Goal: Download file/media

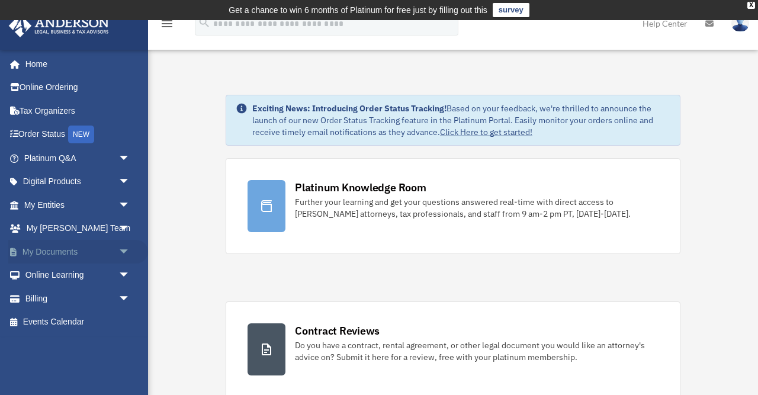
click at [106, 251] on link "My Documents arrow_drop_down" at bounding box center [78, 252] width 140 height 24
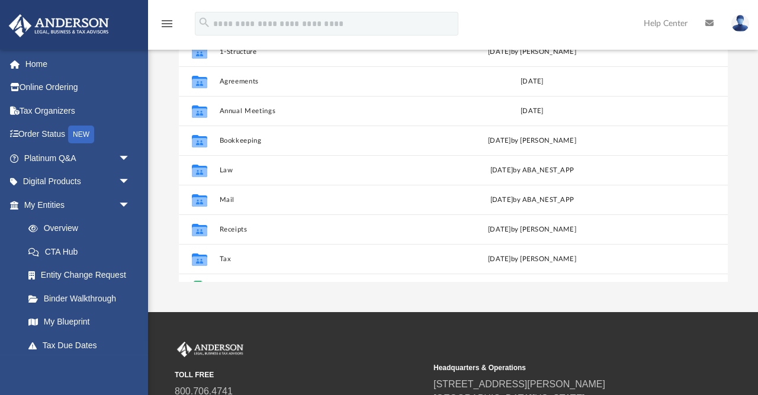
scroll to position [186, 0]
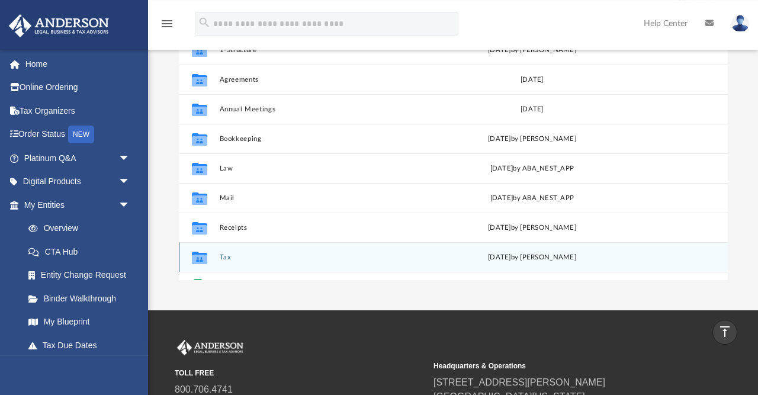
click at [220, 258] on button "Tax" at bounding box center [321, 258] width 205 height 8
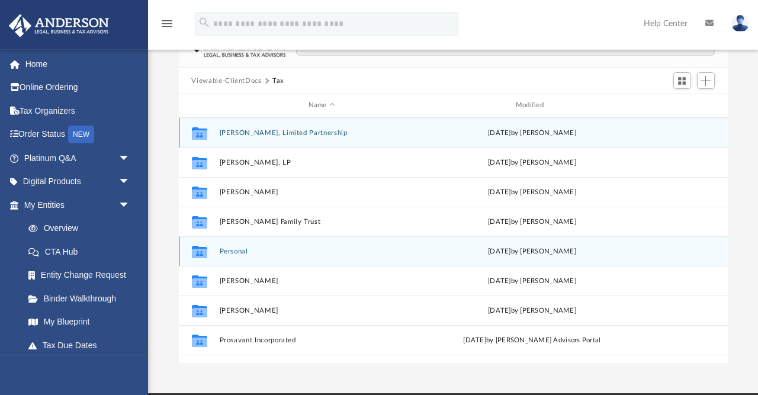
scroll to position [105, 0]
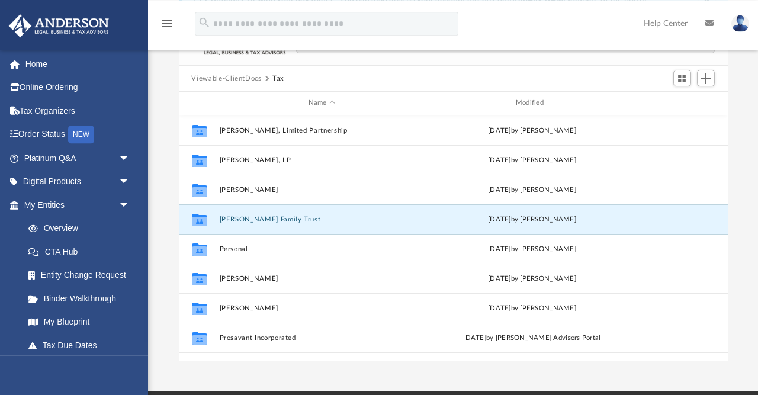
click at [299, 223] on button "[PERSON_NAME] Family Trust" at bounding box center [321, 220] width 205 height 8
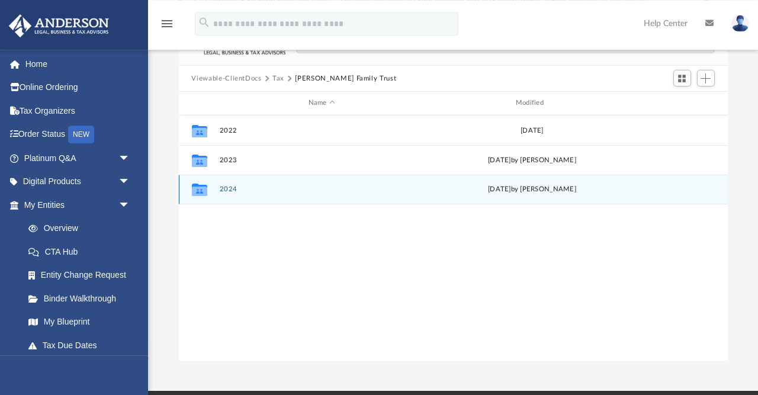
click at [230, 190] on button "2024" at bounding box center [321, 189] width 205 height 8
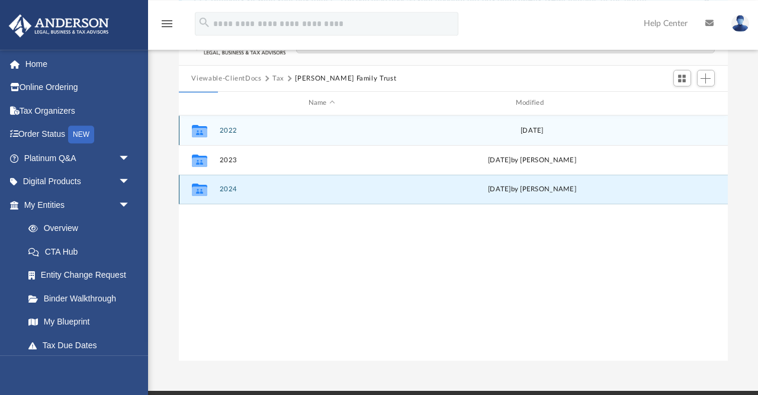
click at [230, 189] on button "2024" at bounding box center [321, 189] width 205 height 8
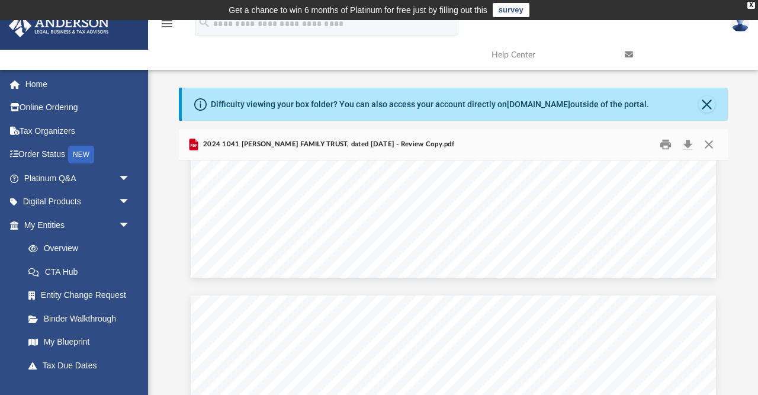
scroll to position [23463, 0]
click at [691, 142] on button "Download" at bounding box center [688, 145] width 21 height 18
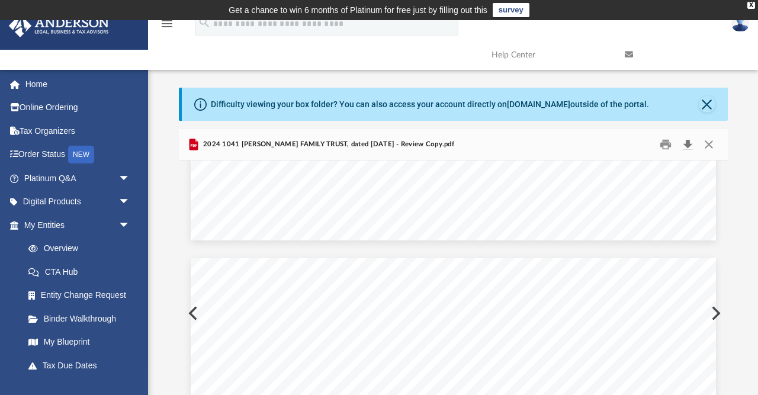
scroll to position [20228, 0]
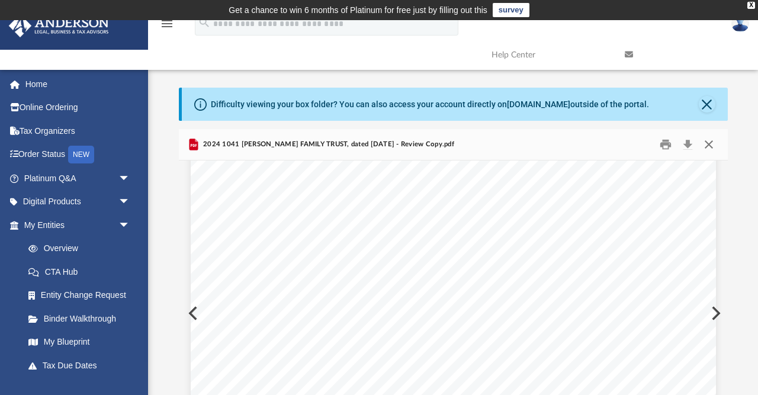
click at [708, 148] on button "Close" at bounding box center [708, 145] width 21 height 18
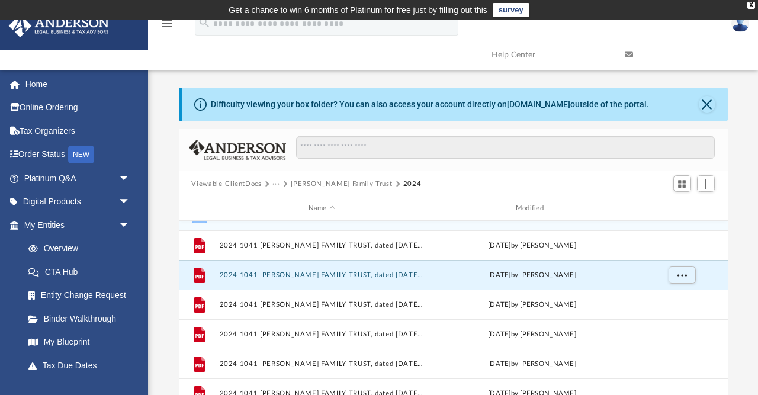
scroll to position [0, 0]
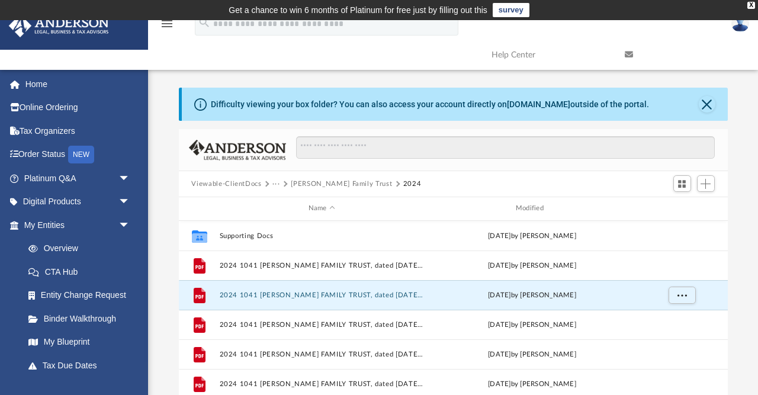
click at [357, 182] on button "[PERSON_NAME] Family Trust" at bounding box center [341, 184] width 101 height 11
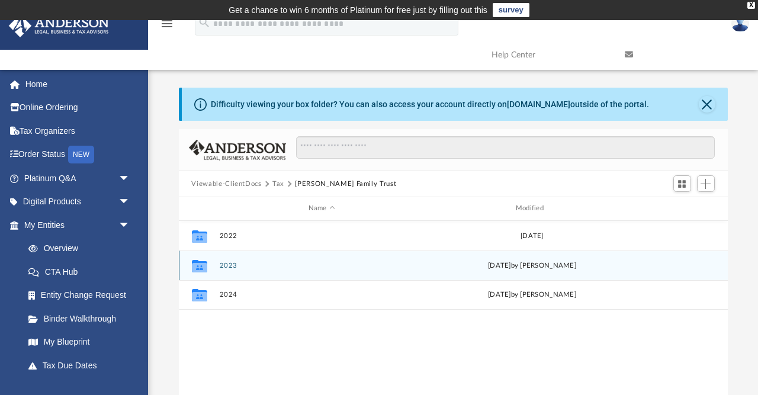
click at [255, 260] on div "Collaborated Folder 2023 [DATE] by [PERSON_NAME]" at bounding box center [453, 266] width 549 height 30
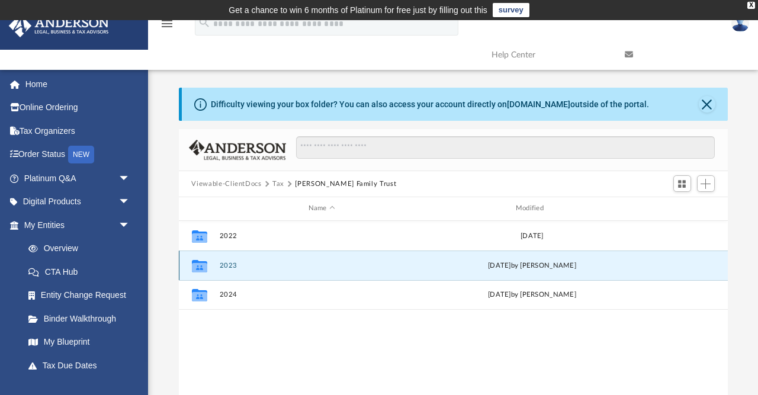
click at [223, 268] on button "2023" at bounding box center [321, 266] width 205 height 8
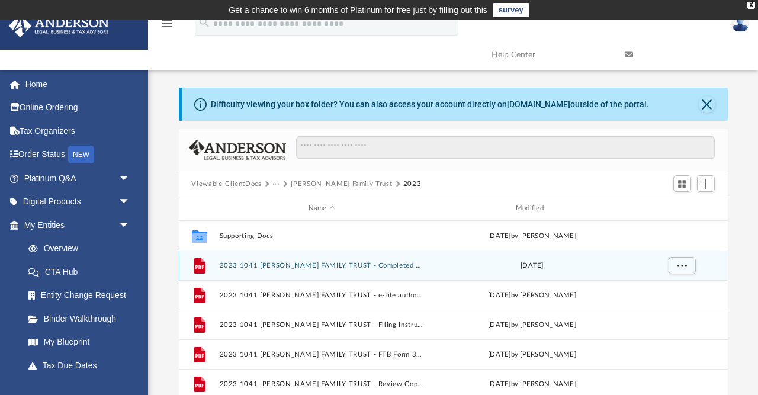
click at [383, 266] on button "2023 1041 [PERSON_NAME] FAMILY TRUST - Completed Copy.pdf" at bounding box center [321, 266] width 205 height 8
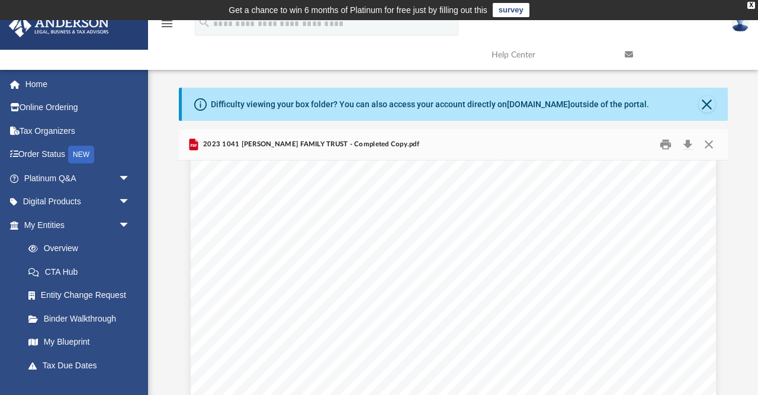
scroll to position [3110, 0]
click at [685, 146] on button "Download" at bounding box center [688, 145] width 21 height 18
click at [707, 143] on button "Close" at bounding box center [708, 145] width 21 height 18
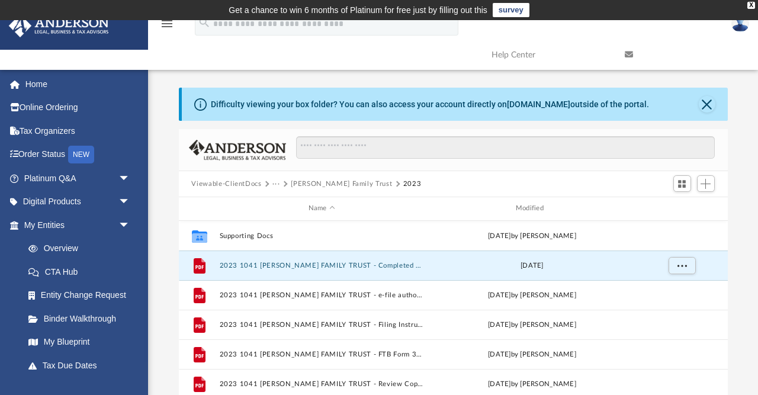
click at [277, 185] on button "···" at bounding box center [277, 184] width 8 height 11
click at [284, 205] on li "Tax" at bounding box center [284, 204] width 11 height 12
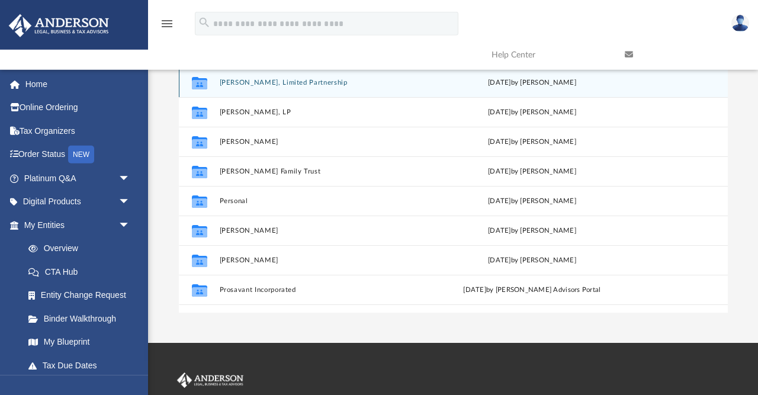
scroll to position [155, 0]
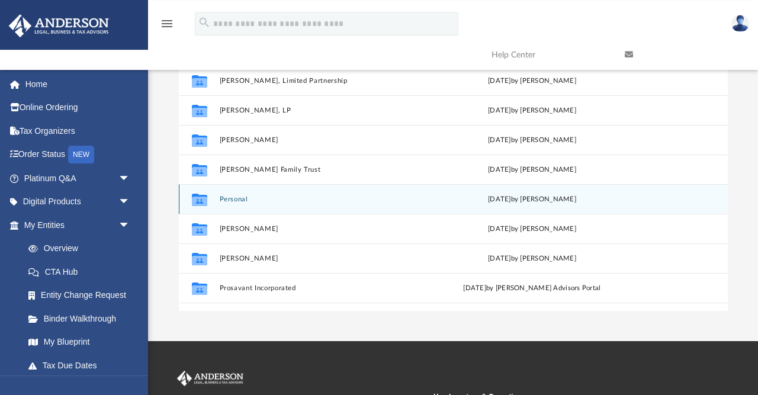
click at [233, 199] on button "Personal" at bounding box center [321, 200] width 205 height 8
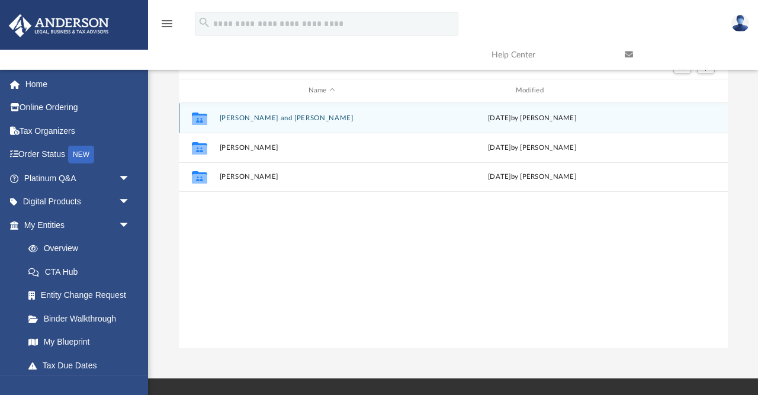
scroll to position [115, 0]
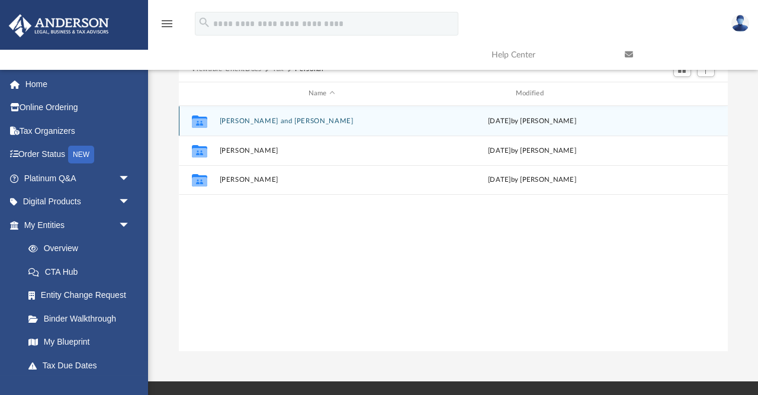
click at [303, 122] on button "[PERSON_NAME] and [PERSON_NAME]" at bounding box center [321, 121] width 205 height 8
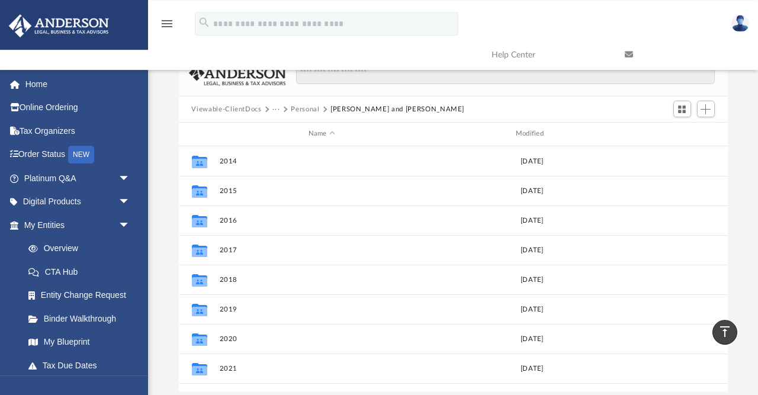
scroll to position [0, 0]
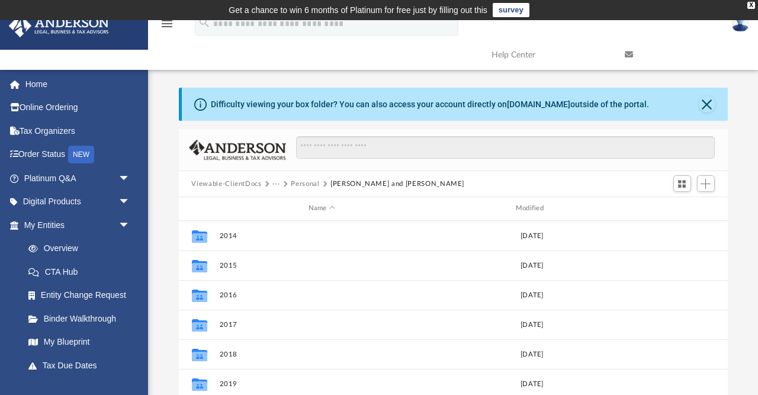
click at [274, 185] on button "···" at bounding box center [277, 184] width 8 height 11
click at [281, 204] on li "Tax" at bounding box center [284, 204] width 11 height 12
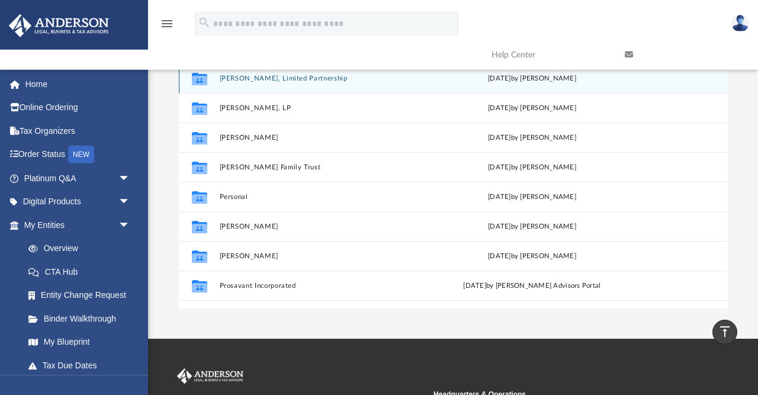
scroll to position [154, 0]
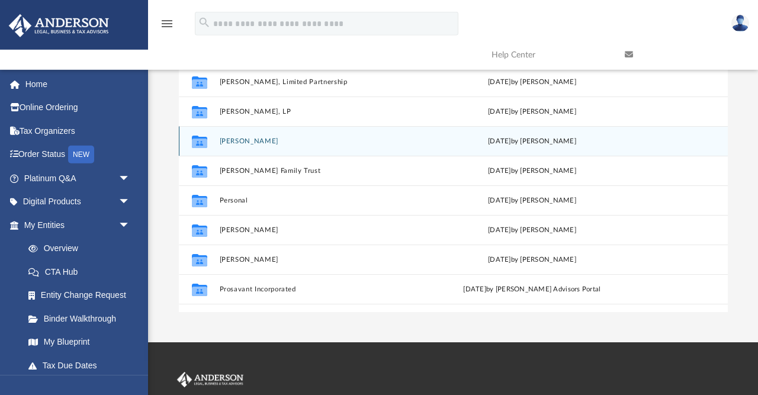
click at [336, 145] on div "Collaborated [PERSON_NAME] [DATE] by [PERSON_NAME]" at bounding box center [453, 141] width 549 height 30
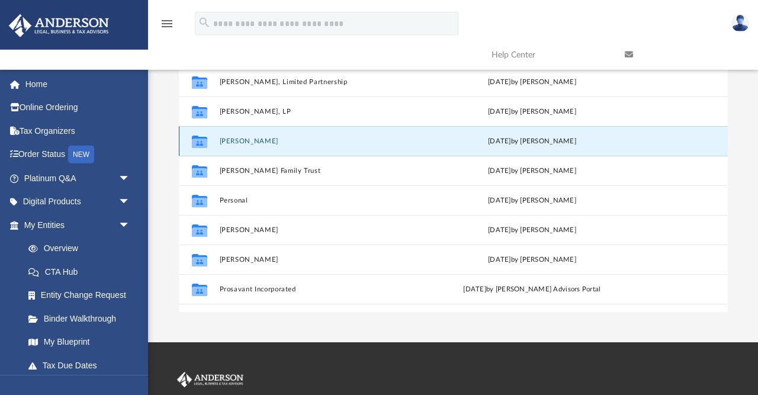
click at [243, 142] on button "[PERSON_NAME]" at bounding box center [321, 141] width 205 height 8
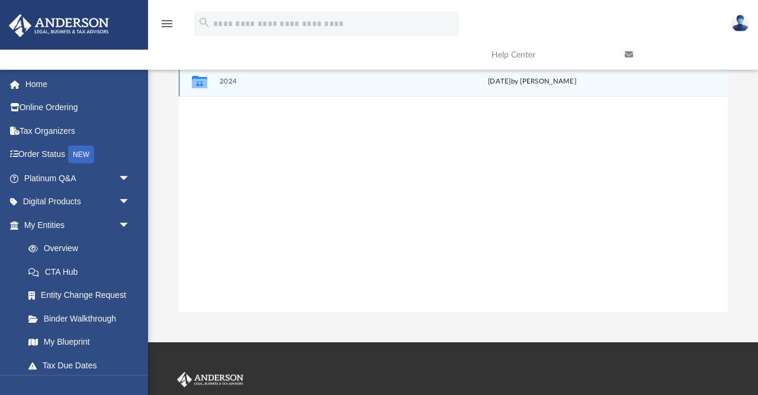
click at [232, 79] on button "2024" at bounding box center [321, 82] width 205 height 8
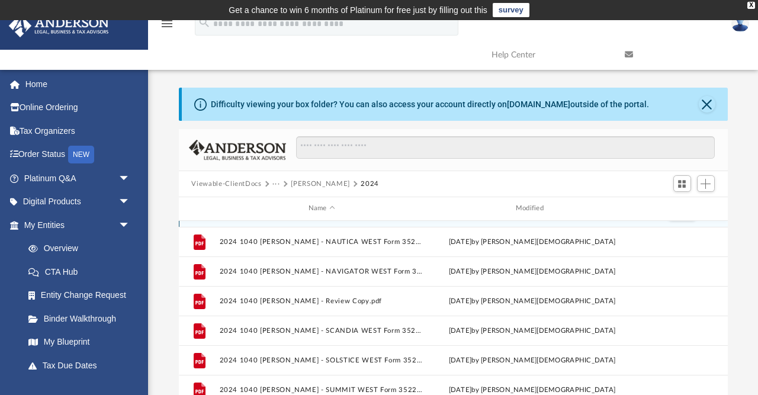
scroll to position [120, 0]
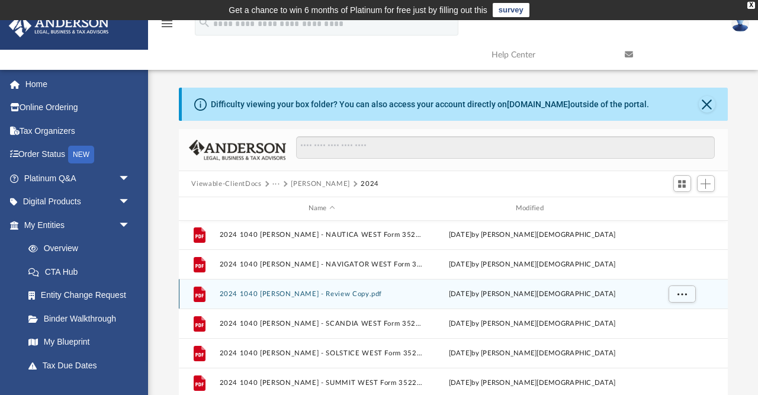
click at [339, 294] on button "2024 1040 [PERSON_NAME] - Review Copy.pdf" at bounding box center [321, 294] width 205 height 8
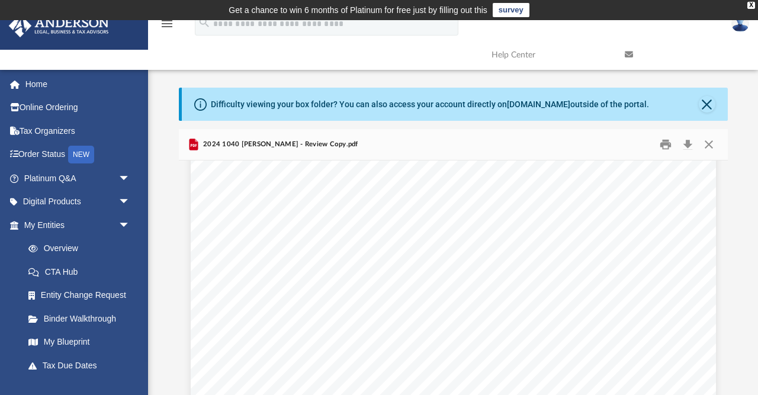
scroll to position [2245, 0]
click at [561, 357] on div "426301 [DATE] Tax Year Tax Year [DATE] Increase (Decrease) Description 2023 Nam…" at bounding box center [453, 357] width 525 height 680
drag, startPoint x: 555, startPoint y: 302, endPoint x: 480, endPoint y: 213, distance: 116.1
click at [480, 213] on div "[DATE] [PERSON_NAME] [STREET_ADDRESS] Dear [PERSON_NAME]: Enclosed are your 202…" at bounding box center [453, 166] width 525 height 680
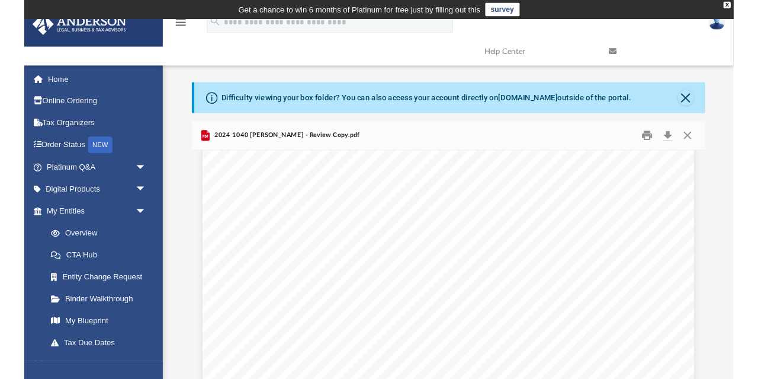
scroll to position [2094, 0]
